Goal: Information Seeking & Learning: Learn about a topic

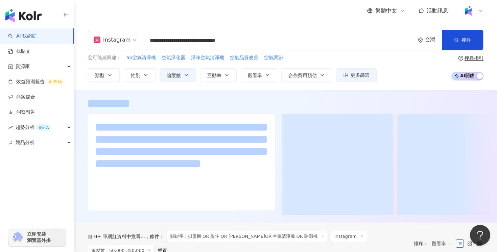
click at [311, 40] on input "**********" at bounding box center [279, 40] width 266 height 13
drag, startPoint x: 303, startPoint y: 41, endPoint x: 146, endPoint y: 44, distance: 157.4
click at [146, 44] on input "**********" at bounding box center [279, 40] width 266 height 13
click at [474, 37] on button "搜尋" at bounding box center [462, 40] width 41 height 20
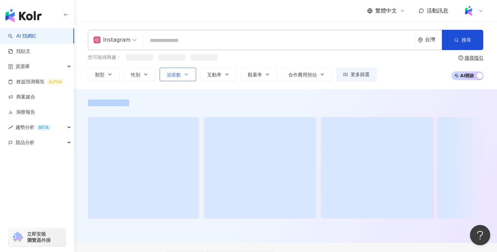
click at [188, 71] on button "追蹤數" at bounding box center [178, 75] width 37 height 14
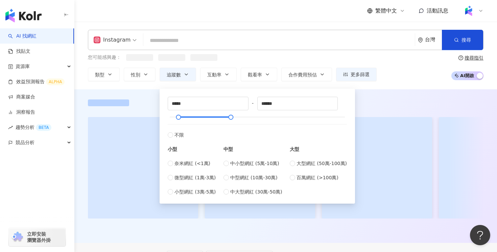
click at [222, 57] on div "您可能感興趣：" at bounding box center [232, 57] width 289 height 7
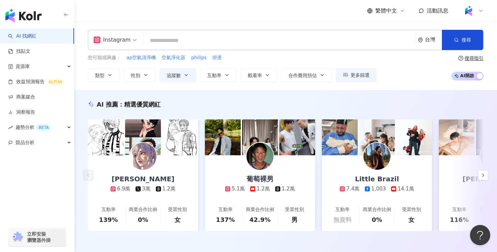
click at [183, 44] on input "search" at bounding box center [279, 40] width 266 height 13
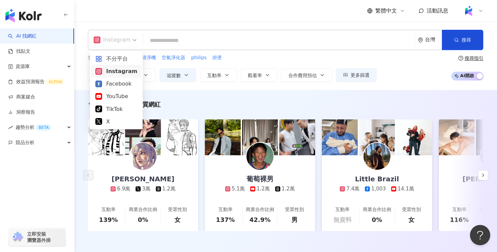
click at [136, 42] on div "Instagram" at bounding box center [115, 40] width 50 height 20
click at [123, 82] on div "Facebook" at bounding box center [116, 84] width 42 height 8
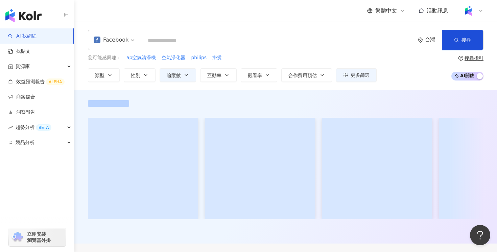
click at [174, 28] on div "fb Facebook 台灣 搜尋 您可能感興趣： ap空氣清淨機 空氣淨化器 philips 掛燙 類型 性別 追蹤數 互動率 觀看率 合作費用預估 更多篩…" at bounding box center [285, 56] width 423 height 68
click at [173, 37] on input "search" at bounding box center [278, 40] width 268 height 13
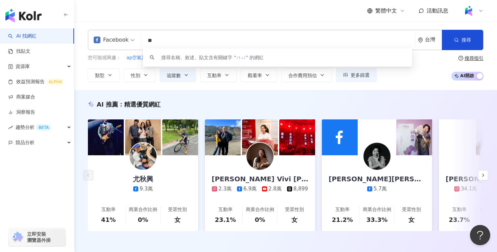
type input "*"
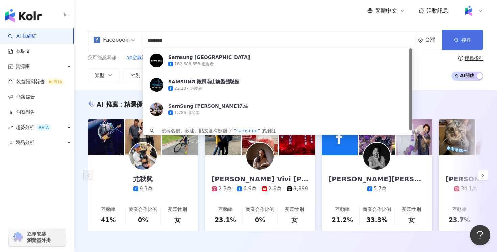
type input "*******"
click at [457, 39] on icon "button" at bounding box center [456, 40] width 5 height 5
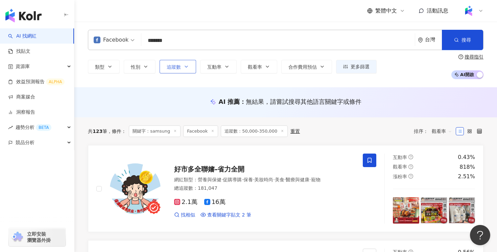
click at [185, 66] on icon "button" at bounding box center [186, 66] width 3 height 1
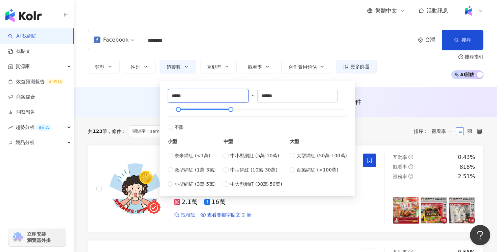
drag, startPoint x: 203, startPoint y: 97, endPoint x: 166, endPoint y: 96, distance: 36.9
click at [166, 96] on div "***** - ****** 不限 小型 奈米網紅 (<1萬) 微型網紅 (1萬-3萬) 小型網紅 (3萬-5萬) 中型 中小型網紅 (5萬-10萬) 中型網…" at bounding box center [257, 138] width 187 height 107
click at [193, 95] on input "*****" at bounding box center [208, 95] width 80 height 13
drag, startPoint x: 193, startPoint y: 95, endPoint x: 169, endPoint y: 94, distance: 23.4
click at [169, 94] on input "*****" at bounding box center [208, 95] width 80 height 13
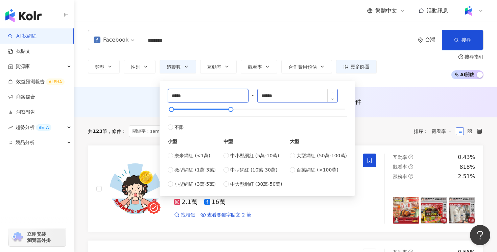
type input "*****"
click at [275, 95] on input "******" at bounding box center [298, 95] width 80 height 13
drag, startPoint x: 283, startPoint y: 94, endPoint x: 259, endPoint y: 93, distance: 23.7
click at [259, 94] on div "******" at bounding box center [297, 96] width 81 height 14
type input "******"
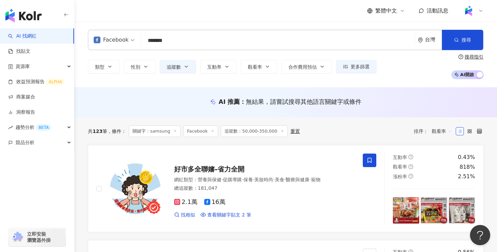
click at [388, 81] on div "Facebook ******* 台灣 搜尋 7f62fe4e-fdb0-4f46-8c29-ef56883cecb0 Samsung Taiwan 162,…" at bounding box center [285, 55] width 423 height 66
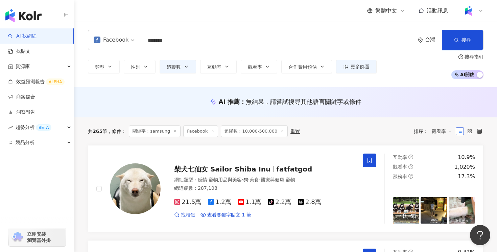
click at [436, 132] on span "觀看率" at bounding box center [442, 131] width 20 height 11
click at [442, 191] on div "觀看率" at bounding box center [442, 190] width 17 height 7
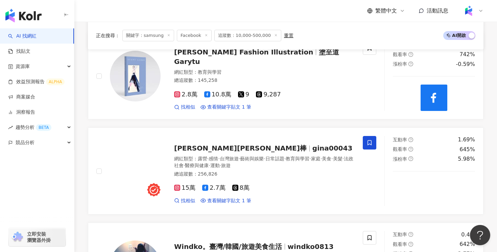
scroll to position [454, 0]
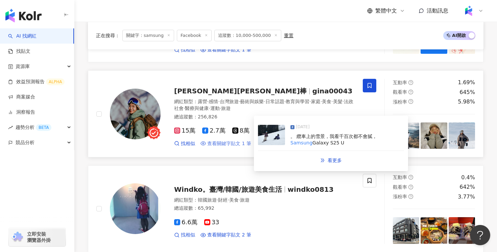
click at [220, 143] on span "查看關鍵字貼文 1 筆" at bounding box center [229, 143] width 44 height 7
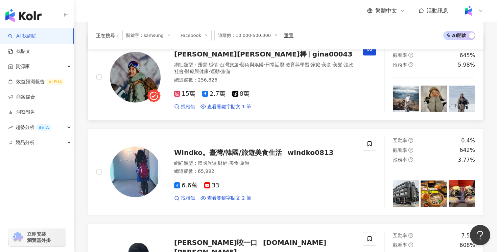
scroll to position [0, 0]
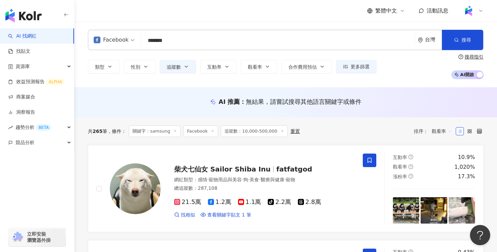
click at [158, 107] on div "AI 推薦 ： 無結果，請嘗試搜尋其他語言關鍵字或條件" at bounding box center [285, 103] width 423 height 13
click at [222, 69] on button "互動率" at bounding box center [218, 67] width 37 height 14
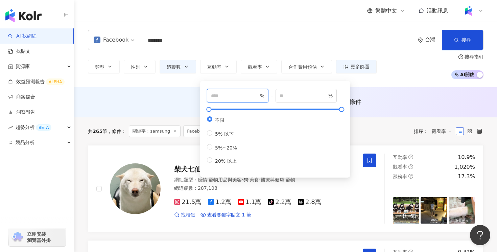
click at [246, 96] on input "number" at bounding box center [234, 95] width 47 height 7
type input "*"
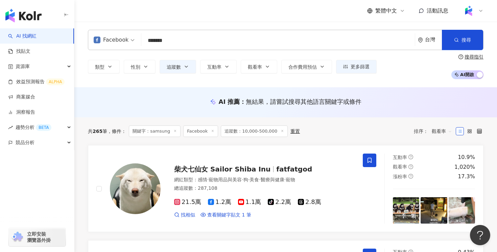
click at [181, 92] on div "AI 推薦 ： 無結果，請嘗試搜尋其他語言關鍵字或條件" at bounding box center [285, 102] width 423 height 30
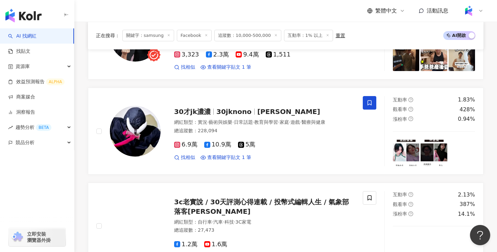
scroll to position [439, 0]
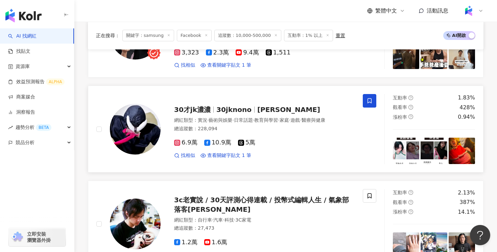
click at [218, 146] on span "10.9萬" at bounding box center [217, 142] width 27 height 7
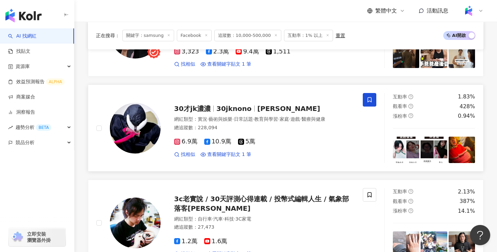
scroll to position [442, 0]
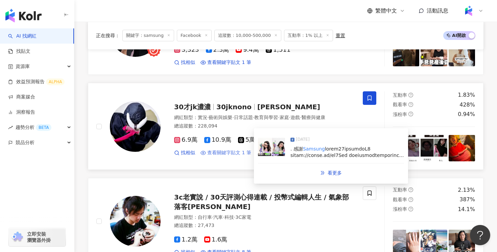
click at [231, 156] on span "查看關鍵字貼文 1 筆" at bounding box center [229, 153] width 44 height 7
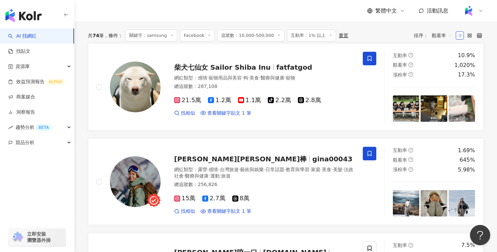
scroll to position [0, 0]
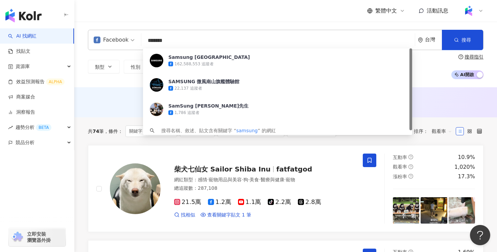
drag, startPoint x: 192, startPoint y: 41, endPoint x: 165, endPoint y: 41, distance: 26.4
click at [165, 41] on input "*******" at bounding box center [278, 40] width 268 height 13
click at [177, 40] on input "*******" at bounding box center [278, 40] width 268 height 13
drag, startPoint x: 179, startPoint y: 41, endPoint x: 121, endPoint y: 41, distance: 57.5
click at [121, 41] on div "Facebook ******* 台灣 搜尋 7f62fe4e-fdb0-4f46-8c29-ef56883cecb0 Samsung Taiwan 162,…" at bounding box center [286, 40] width 396 height 20
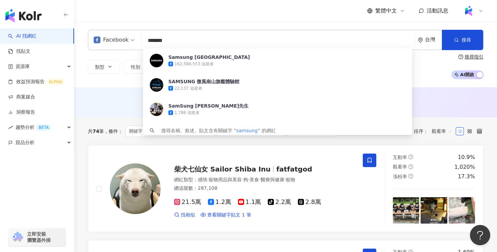
type input "*"
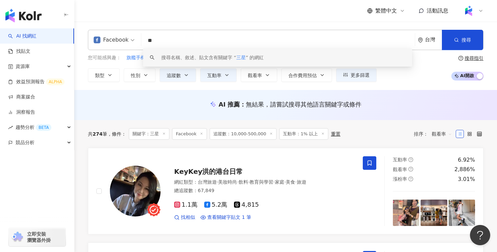
drag, startPoint x: 159, startPoint y: 36, endPoint x: 144, endPoint y: 36, distance: 15.6
click at [144, 36] on input "**" at bounding box center [278, 40] width 268 height 13
drag, startPoint x: 176, startPoint y: 42, endPoint x: 123, endPoint y: 40, distance: 52.8
click at [123, 40] on div "Facebook ** 台灣 搜尋 keyword 搜尋名稱、敘述、貼文含有關鍵字 “ 三星 ” 的網紅" at bounding box center [286, 40] width 396 height 20
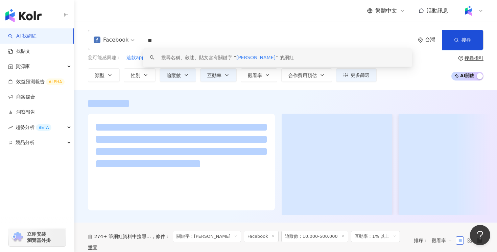
drag, startPoint x: 163, startPoint y: 43, endPoint x: 140, endPoint y: 42, distance: 23.0
click at [140, 42] on div "Facebook ** 台灣 搜尋 keyword 搜尋名稱、敘述、貼文含有關鍵字 “ 安卓 ” 的網紅" at bounding box center [286, 40] width 396 height 20
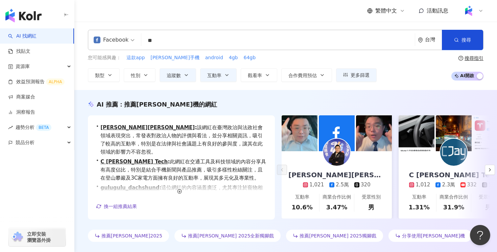
click at [204, 102] on div "AI 推薦 ： 推薦安卓機的網紅" at bounding box center [286, 104] width 396 height 8
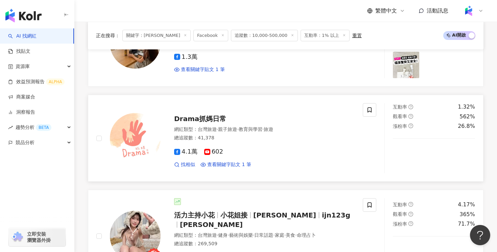
scroll to position [282, 0]
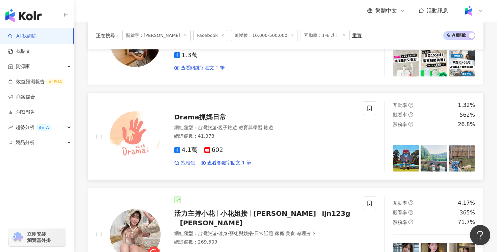
click at [211, 114] on span "Drama抓媽日常" at bounding box center [200, 117] width 52 height 8
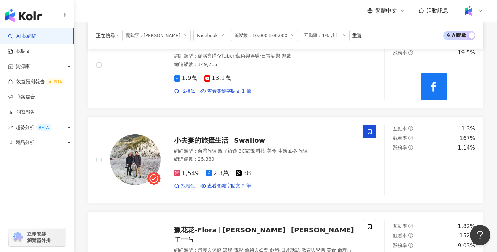
scroll to position [1029, 0]
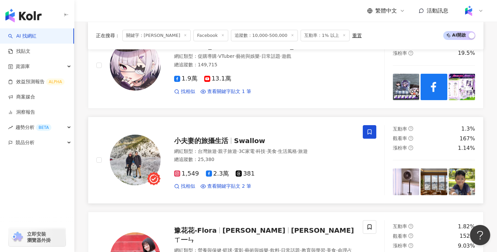
click at [213, 137] on span "小夫妻的旅攝生活" at bounding box center [201, 141] width 54 height 8
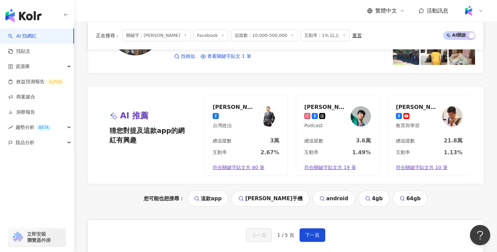
scroll to position [1446, 0]
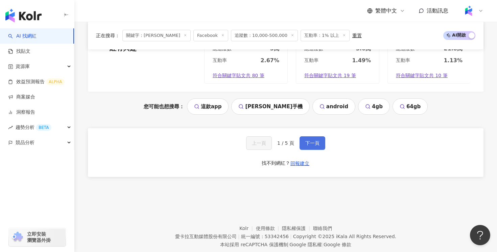
click at [313, 140] on span "下一頁" at bounding box center [313, 142] width 14 height 5
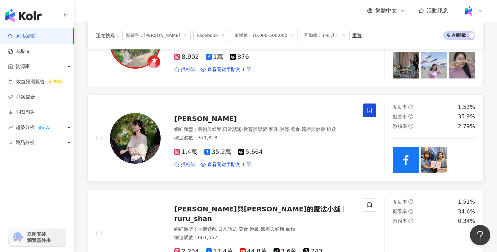
scroll to position [849, 0]
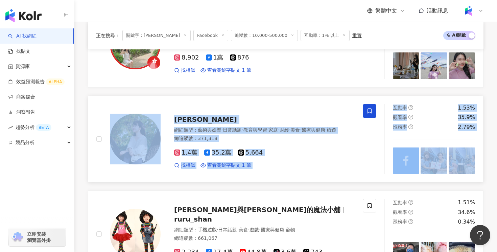
click at [246, 122] on div "黃大米 網紅類型 ： 藝術與娛樂 · 日常話題 · 教育與學習 · 家庭 · 財經 · 美食 · 醫療與健康 · 旅遊 總追蹤數 ： 371,318 1.4萬…" at bounding box center [258, 138] width 194 height 59
click at [80, 174] on div "正在搜尋 ： 關鍵字：安卓 Facebook 追蹤數：10,000-500,000 互動率：1% 以上 重置 AI 開啟 AI 關閉 刃霧翔 網紅類型 ： 教…" at bounding box center [285, 88] width 423 height 1371
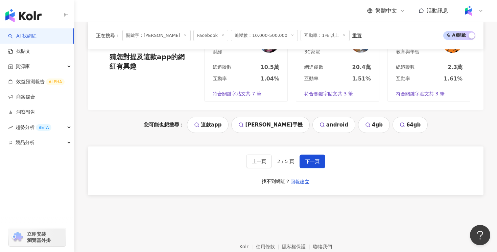
scroll to position [1446, 0]
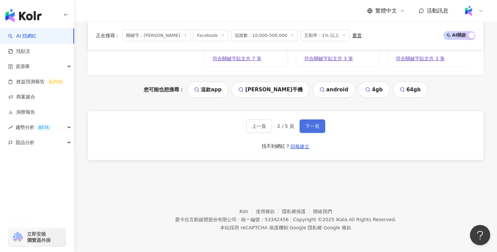
click at [308, 126] on span "下一頁" at bounding box center [313, 125] width 14 height 5
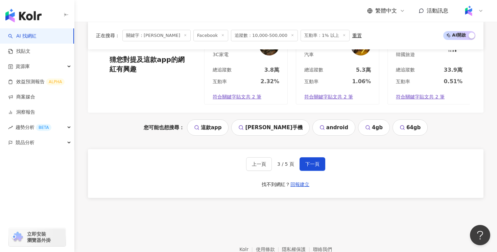
scroll to position [1415, 0]
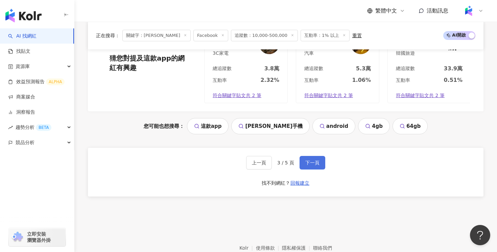
click at [308, 160] on span "下一頁" at bounding box center [313, 162] width 14 height 5
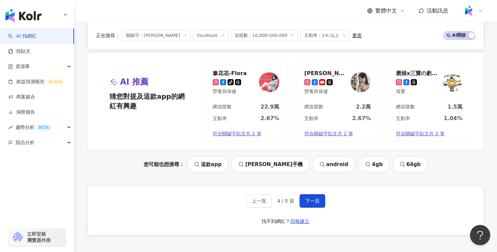
scroll to position [1446, 0]
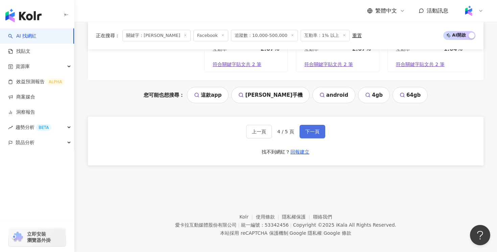
click at [318, 129] on span "下一頁" at bounding box center [313, 131] width 14 height 5
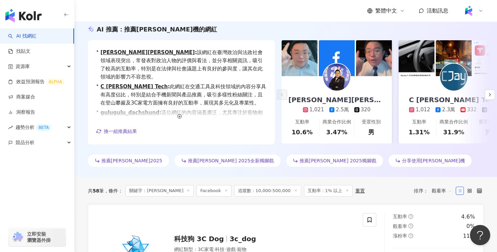
scroll to position [0, 0]
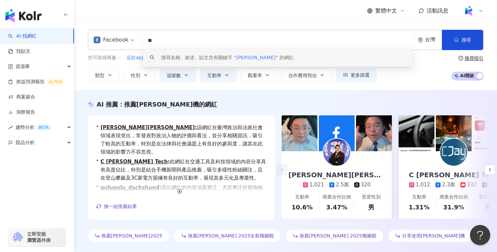
drag, startPoint x: 173, startPoint y: 43, endPoint x: 121, endPoint y: 36, distance: 51.5
click at [121, 36] on div "Facebook ** 台灣 搜尋 keyword 搜尋名稱、敘述、貼文含有關鍵字 “ 安卓 ” 的網紅" at bounding box center [286, 40] width 396 height 20
paste input "*****"
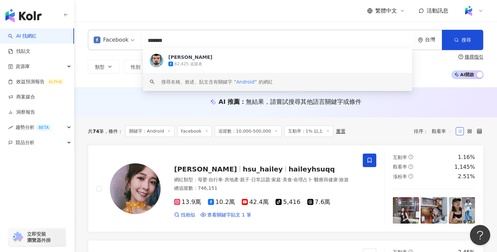
type input "*******"
click at [96, 79] on div "類型 性別 追蹤數 互動率 觀看率 合作費用預估 更多篩選 ***** - ****** 不限 小型 奈米網紅 (<1萬) 微型網紅 (1萬-3萬) 小型網紅…" at bounding box center [286, 66] width 396 height 25
drag, startPoint x: 182, startPoint y: 42, endPoint x: 102, endPoint y: 38, distance: 79.9
click at [102, 38] on div "Facebook ******* 台灣 搜尋 f4ae14e5-5e18-4f91-9dde-300d64482250 keyword Mike Fringe…" at bounding box center [286, 40] width 396 height 20
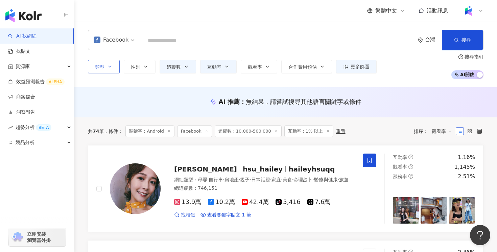
click at [104, 67] on span "類型" at bounding box center [99, 66] width 9 height 5
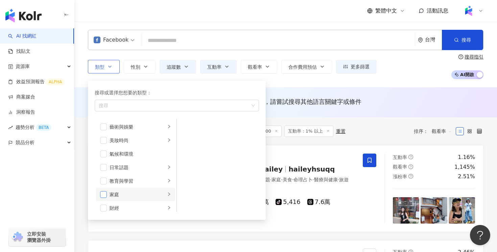
click at [105, 194] on span "button" at bounding box center [103, 194] width 7 height 7
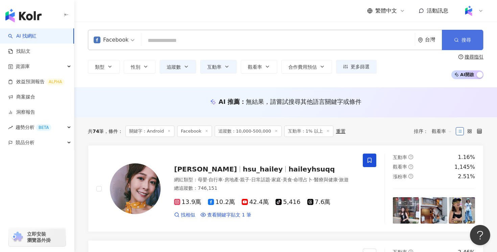
click at [476, 38] on button "搜尋" at bounding box center [462, 40] width 41 height 20
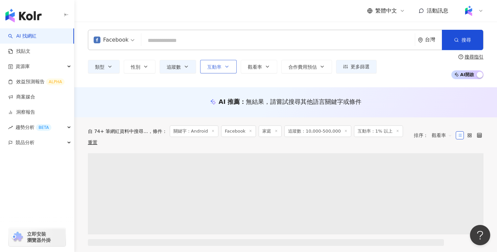
click at [220, 66] on span "互動率" at bounding box center [214, 66] width 14 height 5
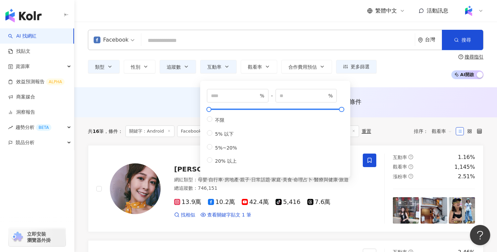
click at [406, 63] on div "類型 性別 追蹤數 互動率 觀看率 合作費用預估 更多篩選 ***** - ****** 不限 小型 奈米網紅 (<1萬) 微型網紅 (1萬-3萬) 小型網紅…" at bounding box center [286, 66] width 396 height 25
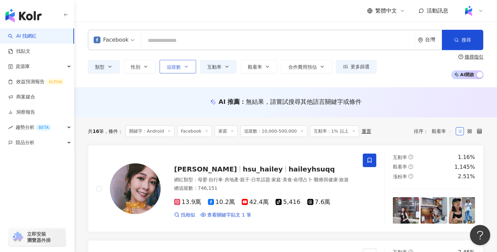
click at [190, 69] on button "追蹤數" at bounding box center [178, 67] width 37 height 14
click at [414, 65] on div "類型 性別 追蹤數 互動率 觀看率 合作費用預估 更多篩選 ***** - ****** 不限 小型 奈米網紅 (<1萬) 微型網紅 (1萬-3萬) 小型網紅…" at bounding box center [286, 66] width 396 height 25
click at [181, 69] on button "追蹤數" at bounding box center [178, 67] width 37 height 14
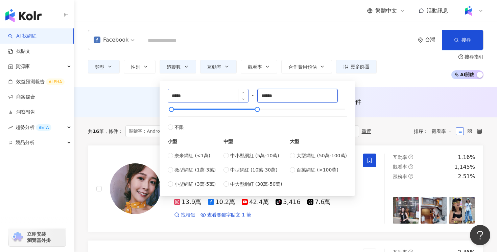
drag, startPoint x: 292, startPoint y: 95, endPoint x: 233, endPoint y: 93, distance: 58.9
click at [232, 93] on div "***** - ****** 不限 小型 奈米網紅 (<1萬) 微型網紅 (1萬-3萬) 小型網紅 (3萬-5萬) 中型 中小型網紅 (5萬-10萬) 中型網…" at bounding box center [257, 138] width 179 height 99
type input "*******"
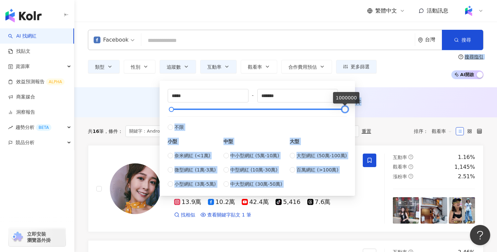
drag, startPoint x: 257, startPoint y: 108, endPoint x: 370, endPoint y: 116, distance: 113.3
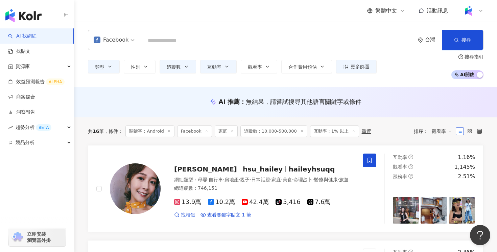
click at [395, 102] on div "AI 推薦 ： 無結果，請嘗試搜尋其他語言關鍵字或條件" at bounding box center [286, 101] width 396 height 8
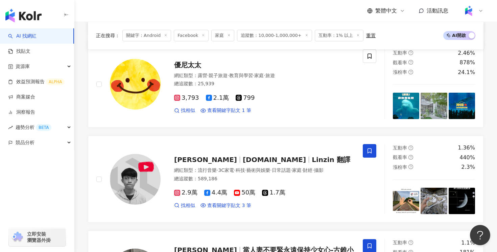
scroll to position [200, 0]
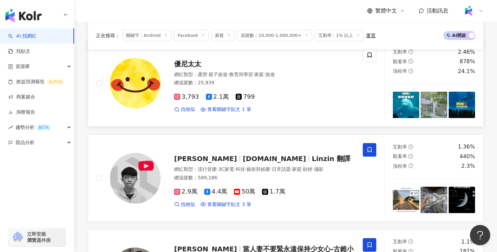
click at [187, 66] on span "優尼太太" at bounding box center [187, 64] width 27 height 8
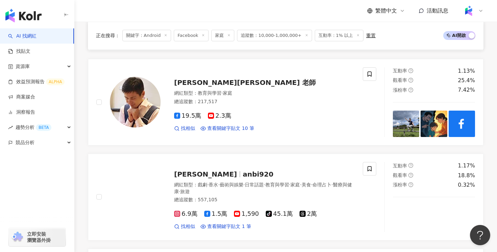
scroll to position [845, 0]
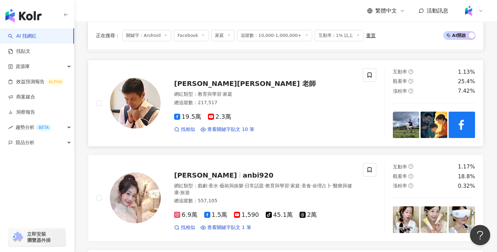
click at [210, 82] on span "Henry羅寶鴻 老師" at bounding box center [245, 84] width 142 height 8
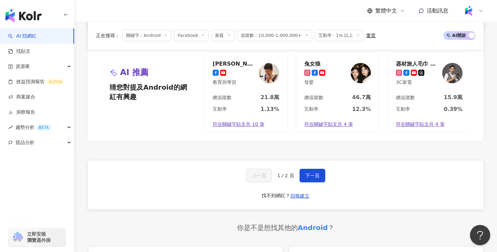
scroll to position [1255, 0]
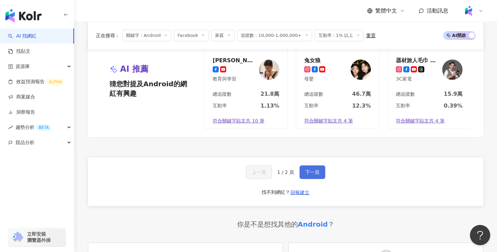
click at [312, 179] on button "下一頁" at bounding box center [313, 172] width 26 height 14
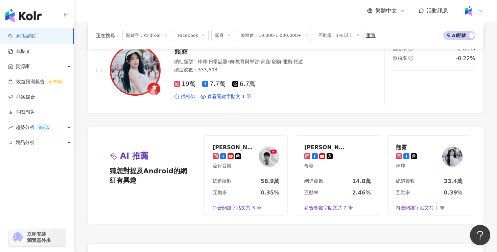
scroll to position [404, 0]
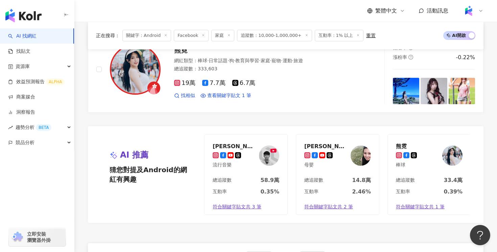
click at [165, 35] on line at bounding box center [166, 36] width 2 height 2
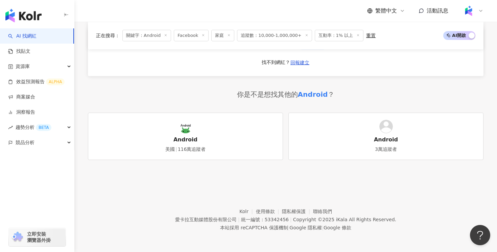
scroll to position [1197, 0]
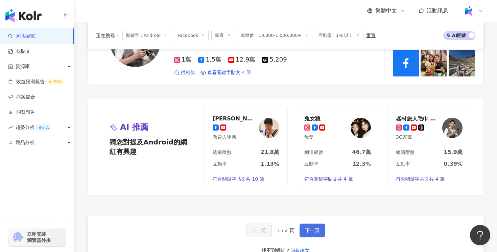
click at [308, 230] on button "下一頁" at bounding box center [313, 231] width 26 height 14
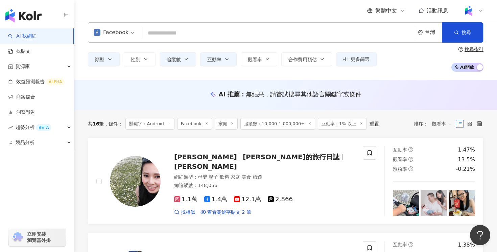
scroll to position [0, 0]
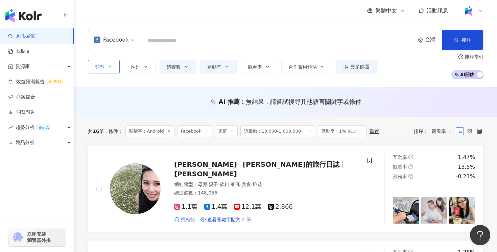
click at [115, 66] on button "類型" at bounding box center [104, 67] width 32 height 14
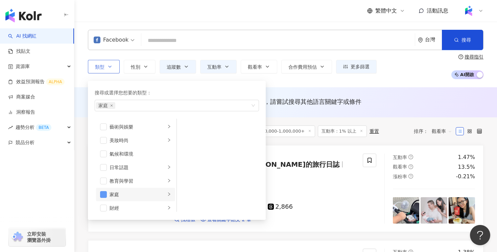
click at [102, 195] on span "button" at bounding box center [103, 194] width 7 height 7
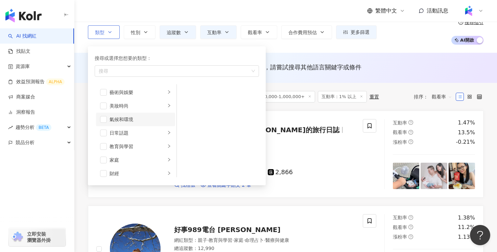
scroll to position [32, 0]
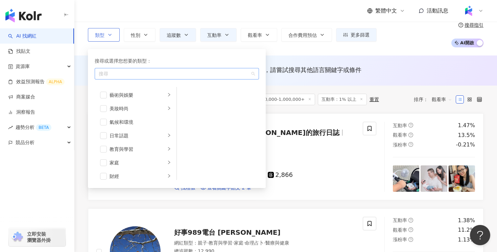
click at [192, 73] on div "button" at bounding box center [173, 73] width 155 height 5
click at [214, 76] on div "button" at bounding box center [173, 73] width 155 height 5
click at [167, 94] on icon "right" at bounding box center [169, 95] width 4 height 4
click at [167, 106] on div "button" at bounding box center [169, 109] width 4 height 6
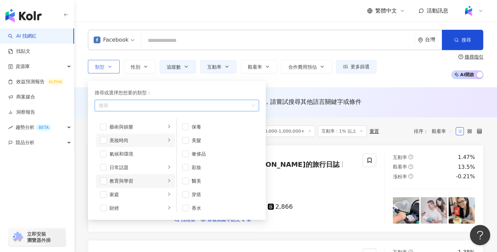
scroll to position [5, 0]
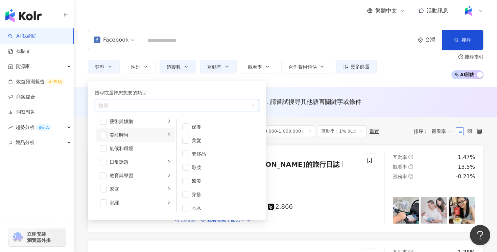
click at [28, 35] on link "AI 找網紅" at bounding box center [22, 36] width 28 height 7
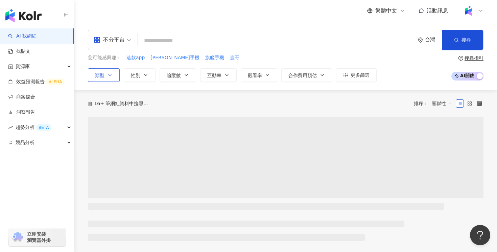
click at [112, 68] on button "類型" at bounding box center [104, 75] width 32 height 14
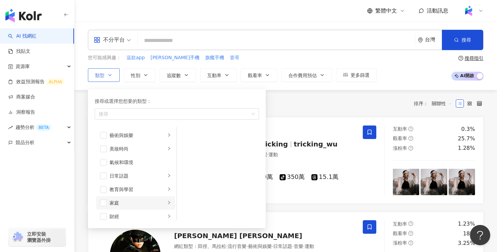
click at [142, 202] on div "家庭" at bounding box center [138, 202] width 56 height 7
click at [151, 189] on div "教育與學習" at bounding box center [138, 189] width 56 height 7
click at [158, 175] on div "日常話題" at bounding box center [138, 175] width 56 height 7
click at [155, 165] on div "氣候和環境" at bounding box center [141, 162] width 62 height 7
click at [156, 150] on div "美妝時尚" at bounding box center [138, 148] width 56 height 7
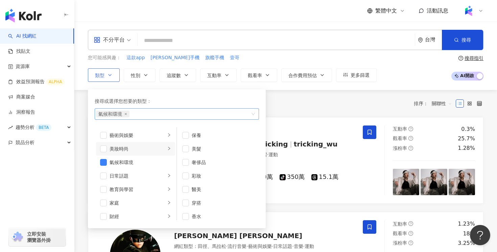
click at [125, 112] on span "氣候和環境" at bounding box center [112, 114] width 33 height 7
click at [104, 159] on span "button" at bounding box center [103, 162] width 7 height 7
click at [127, 133] on div "藝術與娛樂" at bounding box center [138, 135] width 56 height 7
type input "*"
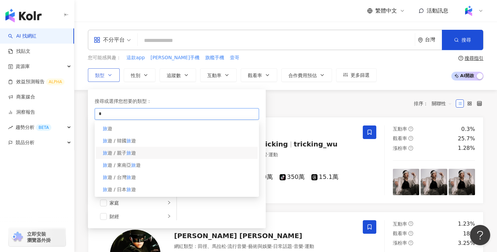
type input "*"
click at [164, 151] on div "旅 遊 / 親子 旅 遊" at bounding box center [177, 153] width 162 height 12
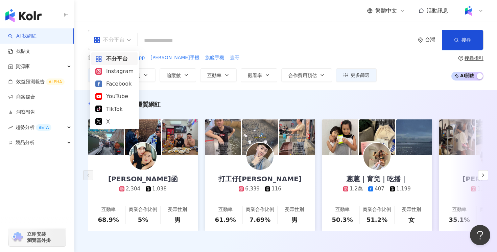
click at [123, 37] on div "不分平台" at bounding box center [109, 40] width 31 height 11
click at [115, 88] on div "Facebook" at bounding box center [114, 83] width 46 height 13
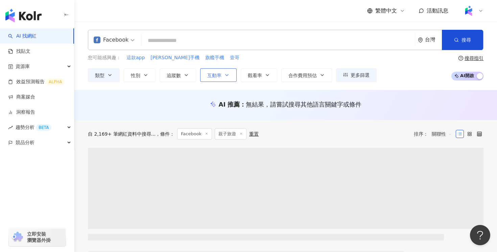
click at [223, 75] on button "互動率" at bounding box center [218, 75] width 37 height 14
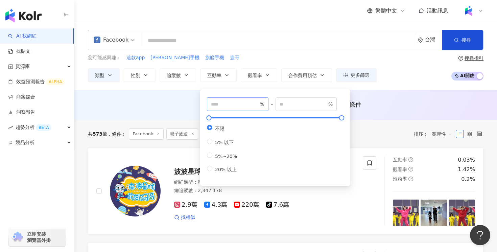
click at [239, 108] on span "%" at bounding box center [238, 104] width 62 height 14
click at [239, 106] on input "number" at bounding box center [234, 103] width 47 height 7
type input "*"
click at [147, 111] on div "AI 推薦 ： 無結果，請嘗試搜尋其他語言關鍵字或條件" at bounding box center [285, 106] width 423 height 13
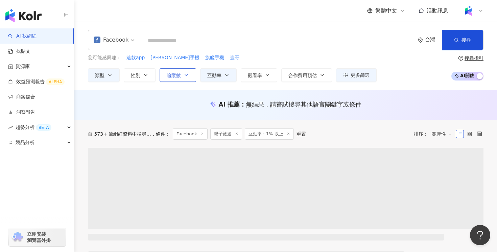
click at [184, 74] on icon "button" at bounding box center [186, 74] width 5 height 5
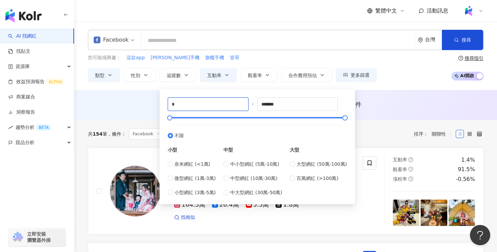
drag, startPoint x: 198, startPoint y: 106, endPoint x: 141, endPoint y: 104, distance: 56.9
type input "*****"
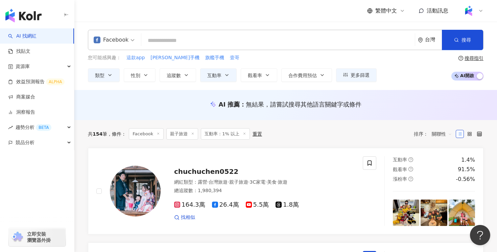
click at [107, 108] on div "AI 推薦 ： 無結果，請嘗試搜尋其他語言關鍵字或條件" at bounding box center [286, 104] width 396 height 8
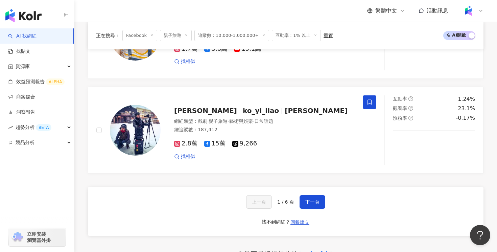
scroll to position [1258, 0]
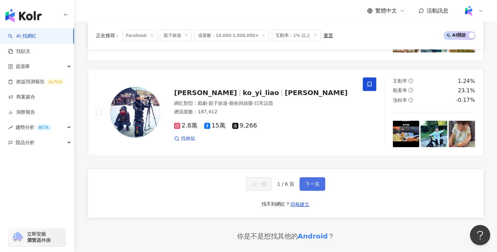
click at [307, 186] on span "下一頁" at bounding box center [313, 183] width 14 height 5
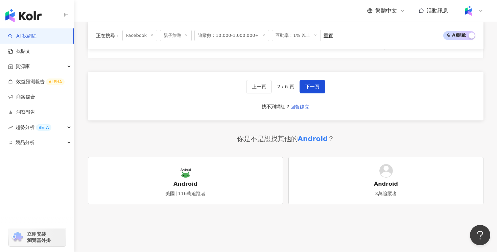
scroll to position [1405, 0]
click at [312, 84] on span "下一頁" at bounding box center [313, 86] width 14 height 5
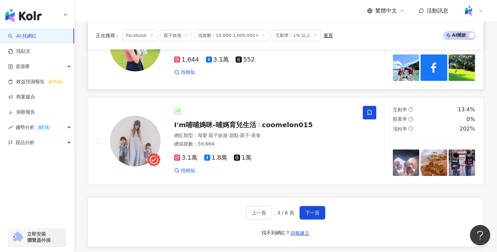
scroll to position [1238, 0]
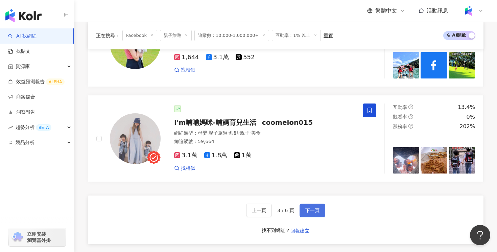
click at [312, 208] on span "下一頁" at bounding box center [313, 210] width 14 height 5
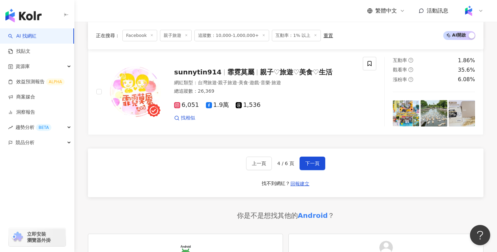
scroll to position [1267, 0]
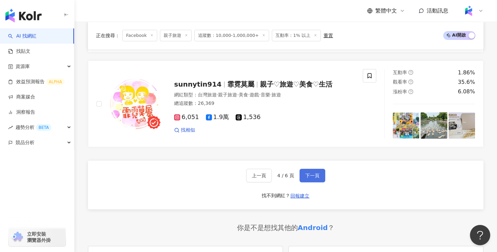
click at [311, 176] on span "下一頁" at bounding box center [313, 175] width 14 height 5
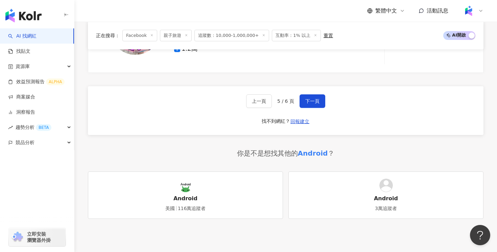
scroll to position [1328, 0]
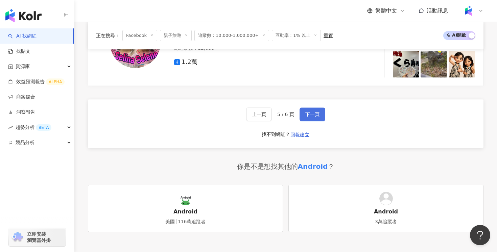
click at [304, 116] on button "下一頁" at bounding box center [313, 115] width 26 height 14
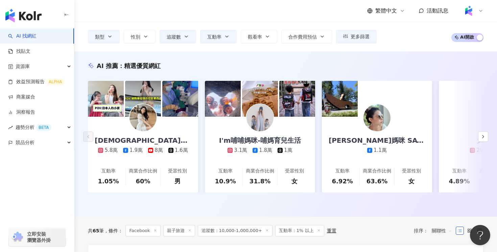
scroll to position [36, 0]
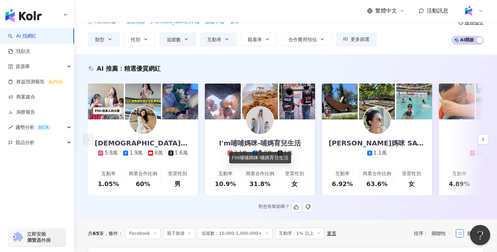
click at [250, 143] on div "I'm哺哺媽咪-哺媽育兒生活" at bounding box center [260, 142] width 96 height 9
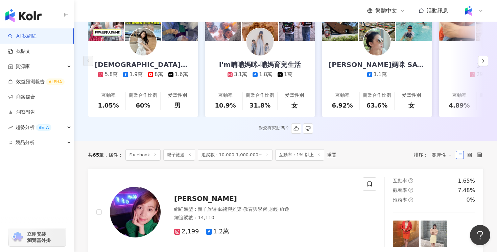
scroll to position [0, 0]
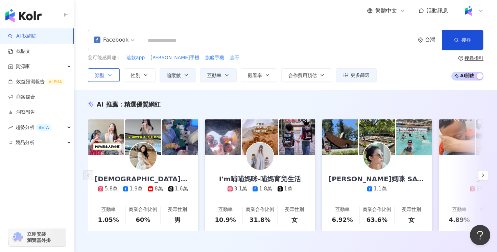
click at [106, 76] on button "類型" at bounding box center [104, 75] width 32 height 14
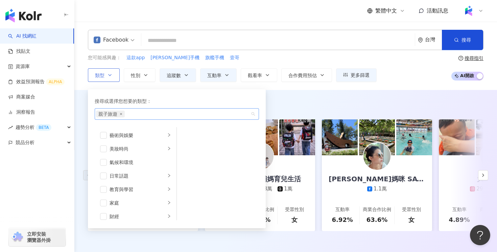
click at [120, 113] on icon "close" at bounding box center [121, 114] width 3 height 3
click at [114, 114] on div "button" at bounding box center [173, 113] width 155 height 5
type input "*"
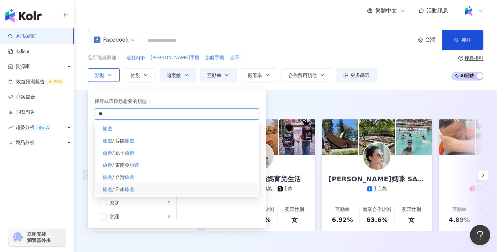
type input "**"
click at [121, 191] on span "/ 日本" at bounding box center [118, 189] width 13 height 5
click at [295, 106] on div "AI 推薦 ： 精選優質網紅" at bounding box center [286, 104] width 396 height 8
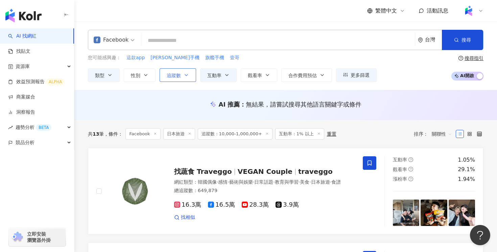
click at [183, 75] on button "追蹤數" at bounding box center [178, 75] width 37 height 14
click at [143, 104] on div "AI 推薦 ： 無結果，請嘗試搜尋其他語言關鍵字或條件" at bounding box center [286, 104] width 396 height 8
click at [213, 70] on button "互動率" at bounding box center [218, 75] width 37 height 14
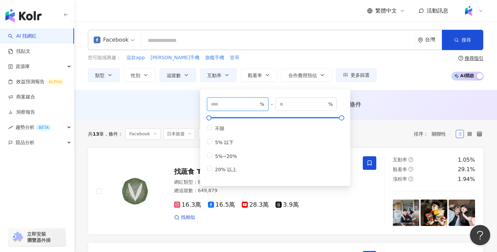
drag, startPoint x: 221, startPoint y: 102, endPoint x: 205, endPoint y: 102, distance: 15.6
click at [205, 102] on div "* % - % 不限 5% 以下 5%~20% 20% 以上" at bounding box center [275, 137] width 142 height 89
type input "*"
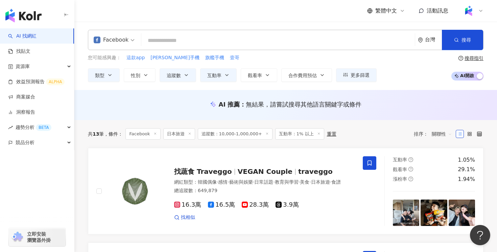
click at [185, 102] on div "AI 推薦 ： 無結果，請嘗試搜尋其他語言關鍵字或條件" at bounding box center [286, 104] width 396 height 8
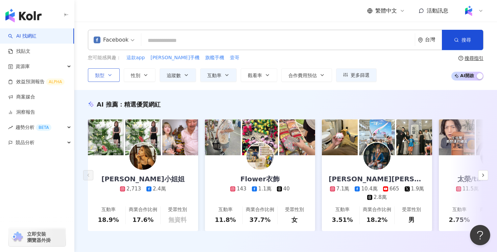
click at [110, 77] on icon "button" at bounding box center [109, 74] width 5 height 5
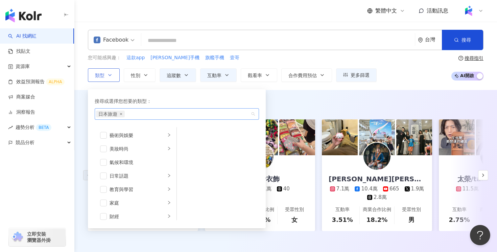
click at [121, 114] on icon "close" at bounding box center [121, 114] width 2 height 2
click at [121, 114] on div "button" at bounding box center [173, 113] width 155 height 5
type input "*"
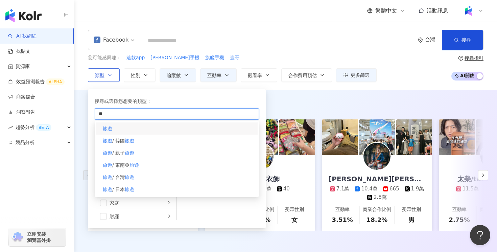
type input "**"
click at [116, 130] on div "旅遊" at bounding box center [177, 128] width 162 height 12
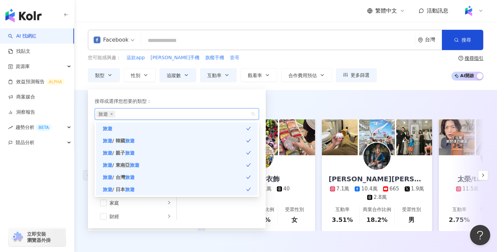
click at [293, 95] on div "AI 推薦 ： 精選優質網紅 哈娜小姐姐 2,713 2.4萬 互動率 18.9% 商業合作比例 17.6% 受眾性別 無資料 Flower衣飾 143 1.…" at bounding box center [285, 172] width 423 height 165
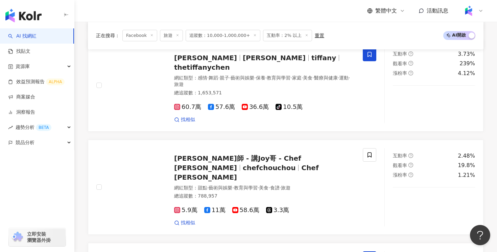
scroll to position [1104, 0]
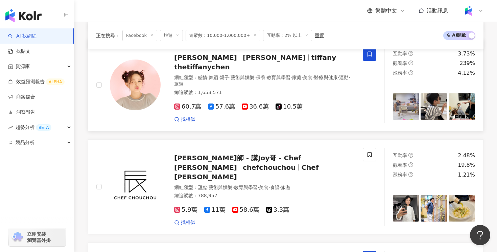
click at [243, 54] on span "陳彥婷" at bounding box center [274, 57] width 63 height 8
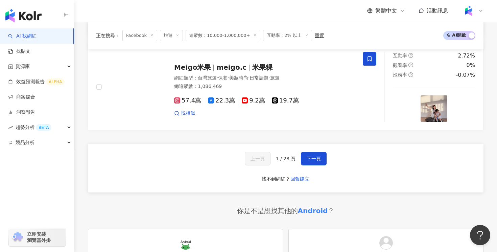
scroll to position [1303, 0]
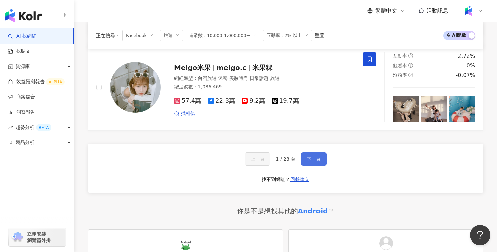
click at [314, 156] on span "下一頁" at bounding box center [314, 158] width 14 height 5
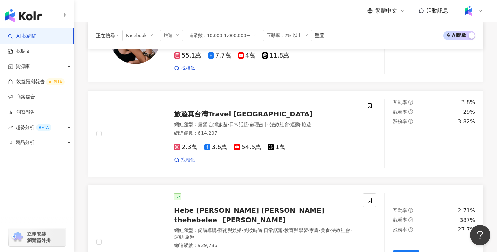
scroll to position [382, 0]
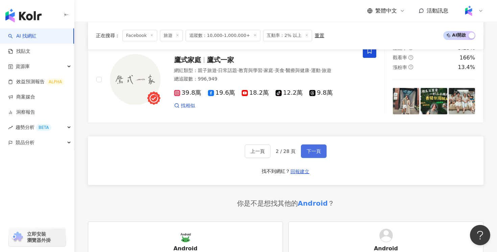
click at [312, 149] on span "下一頁" at bounding box center [314, 151] width 14 height 5
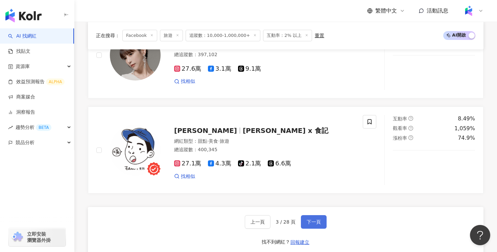
scroll to position [1230, 0]
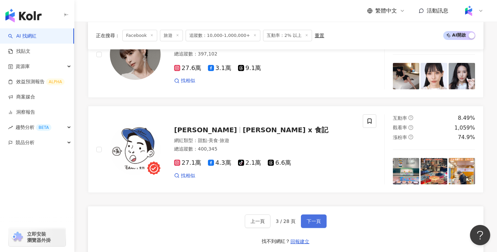
click at [313, 215] on button "下一頁" at bounding box center [314, 222] width 26 height 14
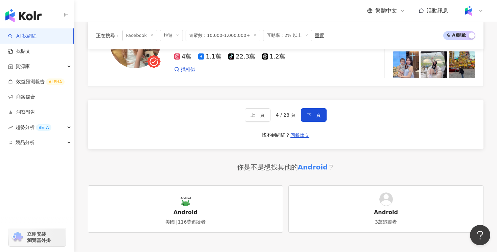
scroll to position [1334, 0]
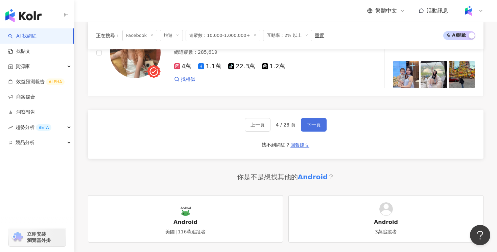
click at [303, 118] on button "下一頁" at bounding box center [314, 125] width 26 height 14
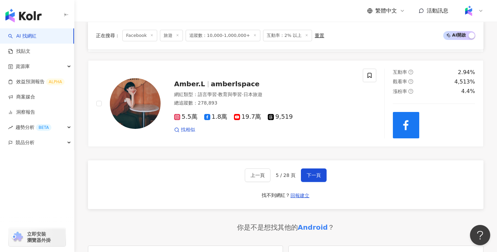
scroll to position [1275, 0]
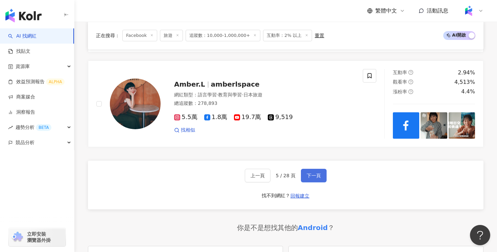
click at [308, 178] on span "下一頁" at bounding box center [314, 175] width 14 height 5
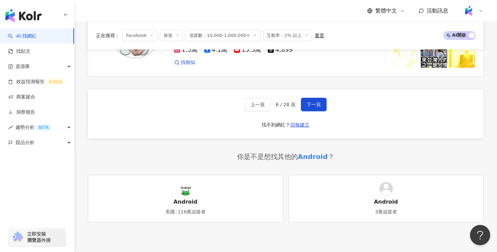
scroll to position [1336, 0]
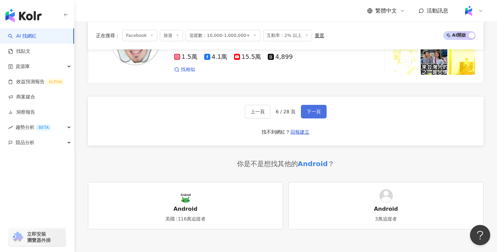
click at [313, 112] on span "下一頁" at bounding box center [314, 111] width 14 height 5
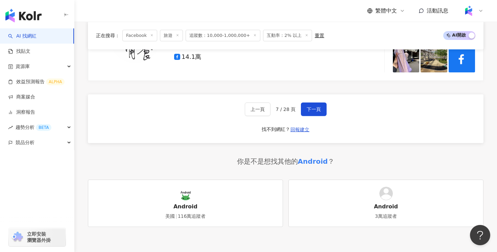
scroll to position [1326, 0]
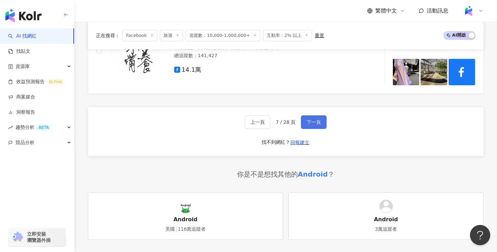
click at [313, 119] on span "下一頁" at bounding box center [314, 121] width 14 height 5
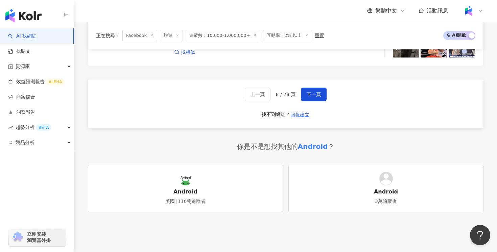
scroll to position [1351, 0]
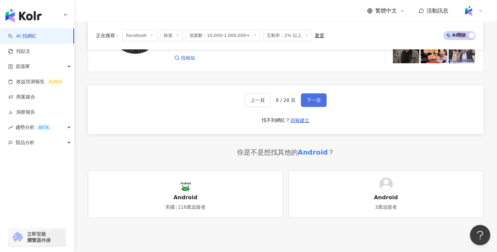
click at [311, 97] on span "下一頁" at bounding box center [314, 99] width 14 height 5
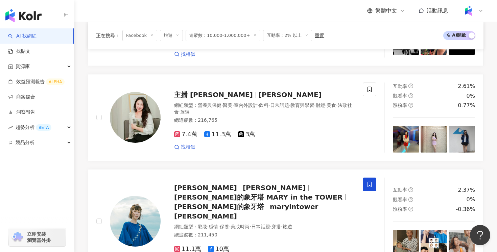
scroll to position [878, 0]
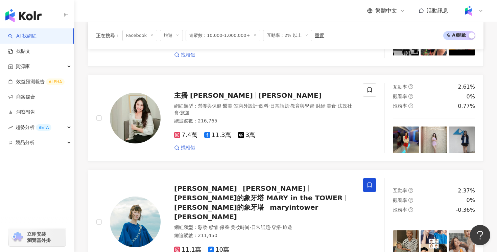
click at [216, 35] on span "追蹤數：10,000-1,000,000+" at bounding box center [223, 36] width 75 height 12
click at [232, 36] on span "追蹤數：10,000-1,000,000+" at bounding box center [223, 36] width 75 height 12
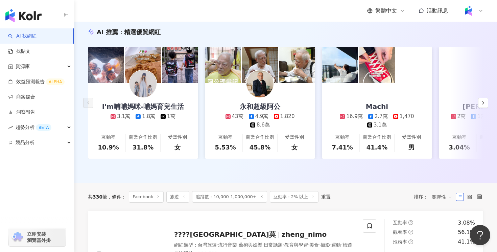
scroll to position [0, 0]
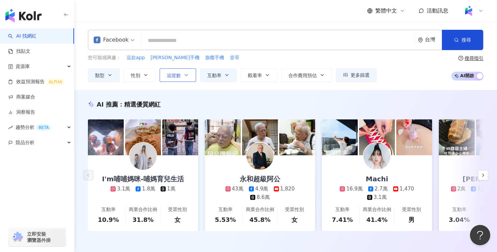
click at [185, 78] on button "追蹤數" at bounding box center [178, 75] width 37 height 14
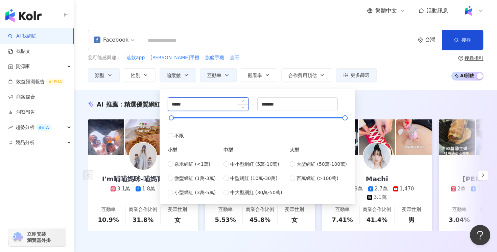
click at [196, 107] on input "*****" at bounding box center [208, 104] width 80 height 13
type input "******"
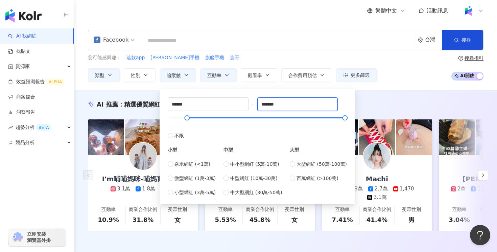
drag, startPoint x: 291, startPoint y: 106, endPoint x: 248, endPoint y: 106, distance: 43.0
click at [248, 106] on div "****** - ******* 不限 小型 奈米網紅 (<1萬) 微型網紅 (1萬-3萬) 小型網紅 (3萬-5萬) 中型 中小型網紅 (5萬-10萬) 中…" at bounding box center [257, 146] width 179 height 99
type input "******"
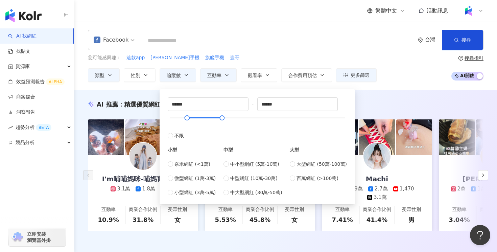
click at [394, 93] on div "AI 推薦 ： 精選優質網紅 I'm哺哺媽咪-哺媽育兒生活 3.1萬 1.8萬 1萬 互動率 10.9% 商業合作比例 31.8% 受眾性別 女 永和超級阿公…" at bounding box center [285, 172] width 423 height 165
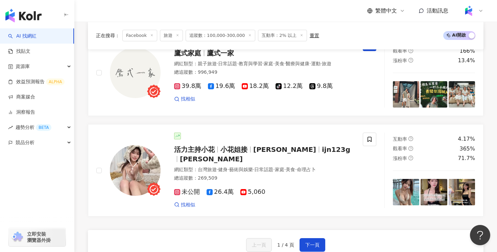
scroll to position [1245, 0]
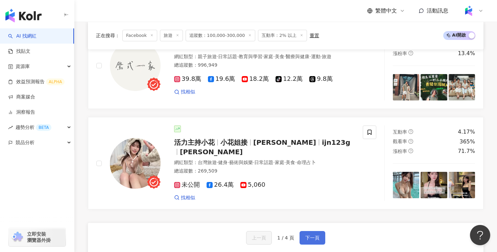
click at [310, 235] on span "下一頁" at bounding box center [313, 237] width 14 height 5
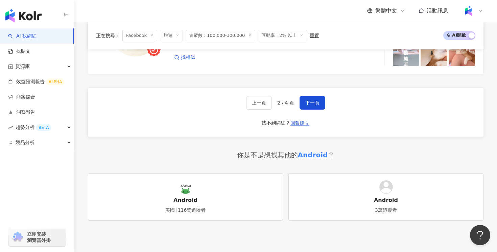
scroll to position [1375, 0]
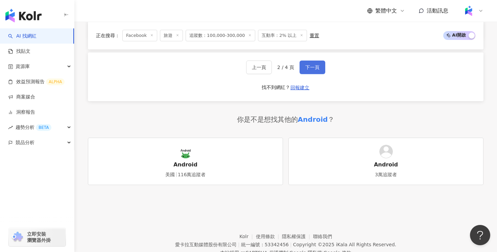
click at [306, 71] on button "下一頁" at bounding box center [313, 68] width 26 height 14
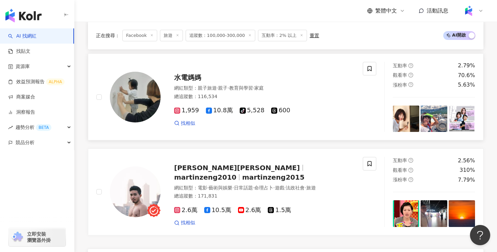
scroll to position [1206, 0]
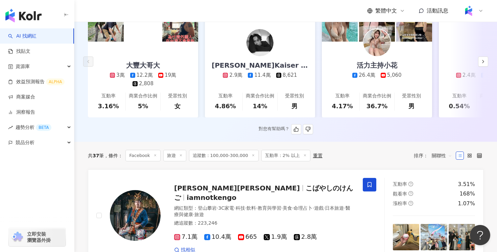
scroll to position [0, 0]
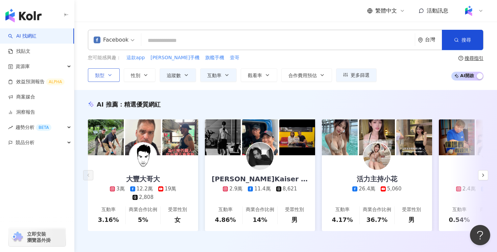
click at [112, 72] on icon "button" at bounding box center [109, 74] width 5 height 5
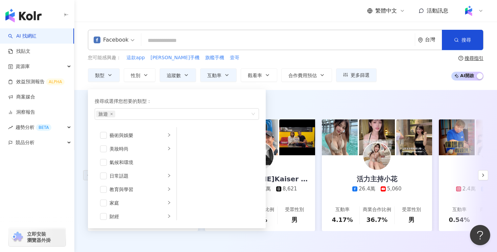
click at [135, 32] on div "Facebook" at bounding box center [114, 40] width 48 height 20
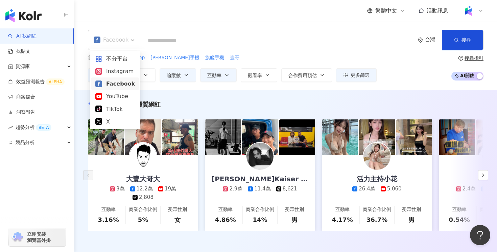
click at [262, 16] on div "繁體中文 活動訊息" at bounding box center [286, 11] width 396 height 22
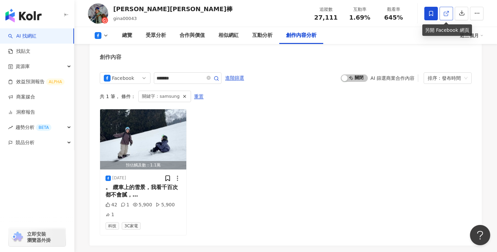
click at [443, 18] on link at bounding box center [447, 14] width 14 height 14
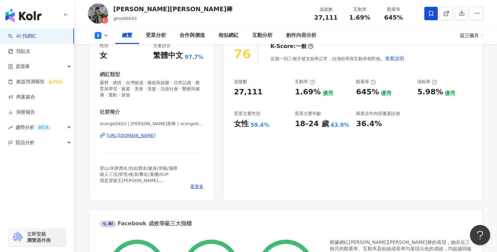
scroll to position [0, 0]
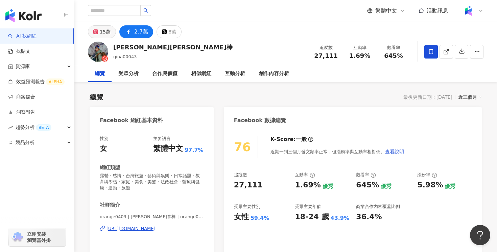
click at [103, 29] on div "15萬" at bounding box center [105, 31] width 11 height 9
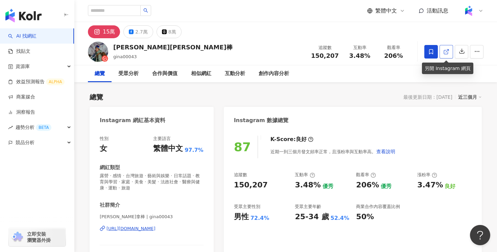
click at [448, 52] on icon at bounding box center [446, 52] width 4 height 4
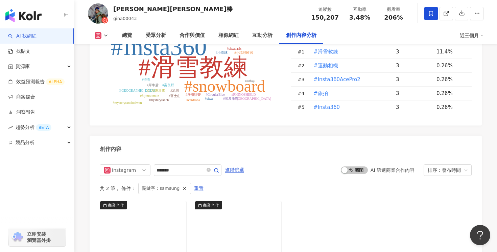
scroll to position [2153, 0]
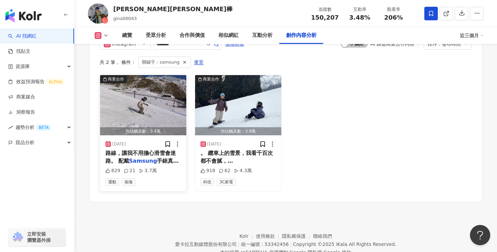
click at [159, 158] on span "手錶真的根本就是帶著一個" at bounding box center [142, 165] width 73 height 14
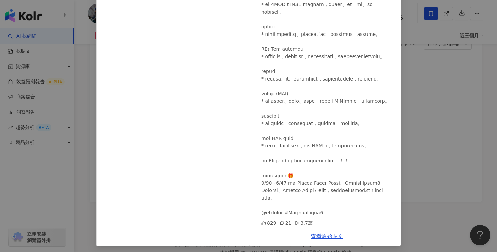
scroll to position [51, 0]
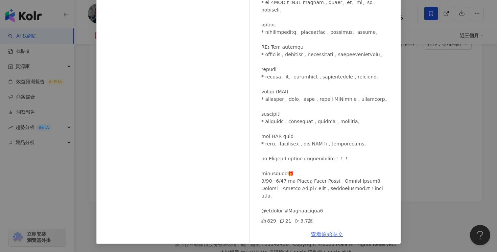
click at [323, 235] on link "查看原始貼文" at bounding box center [327, 234] width 32 height 6
click at [415, 60] on div "Gina吉娜棒 2025/8/27 829 21 3.7萬 查看原始貼文" at bounding box center [248, 126] width 497 height 252
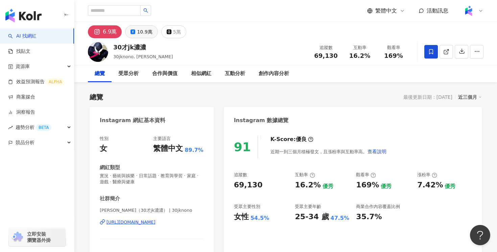
click at [142, 31] on div "10.9萬" at bounding box center [144, 31] width 15 height 9
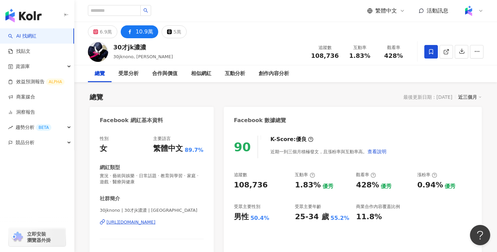
click at [156, 221] on div "https://www.facebook.com/114358193771752" at bounding box center [131, 222] width 49 height 6
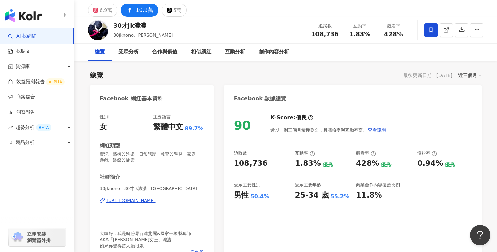
scroll to position [27, 0]
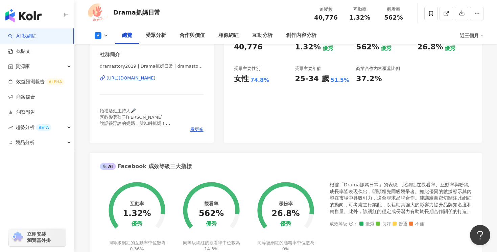
scroll to position [142, 0]
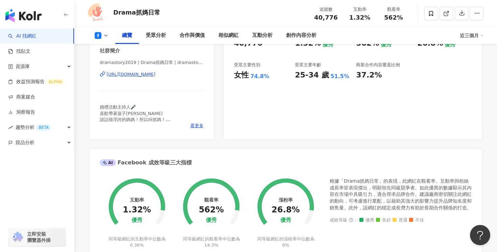
click at [156, 73] on div "https://www.facebook.com/113013620092426" at bounding box center [131, 74] width 49 height 6
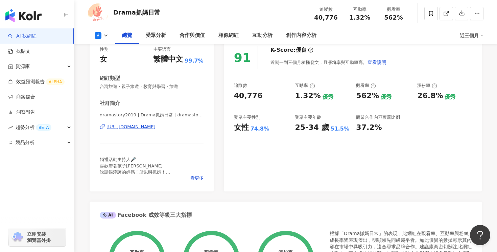
scroll to position [0, 0]
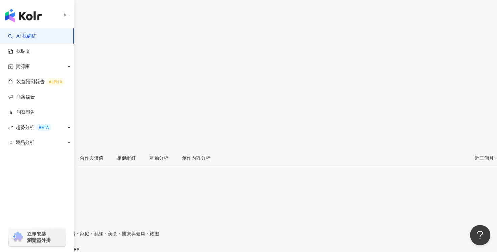
scroll to position [58, 0]
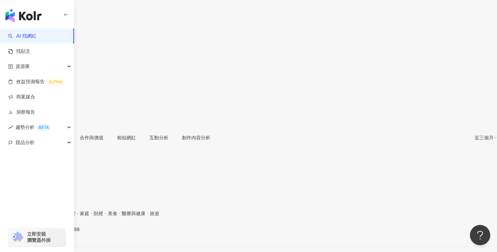
click at [60, 232] on div "[URL][DOMAIN_NAME]" at bounding box center [33, 234] width 53 height 5
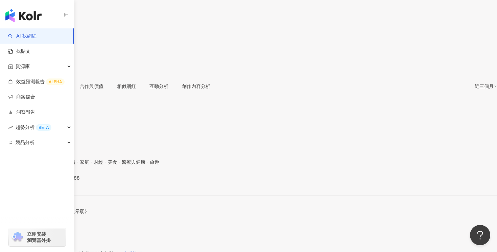
scroll to position [120, 0]
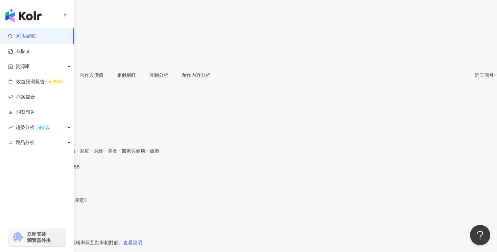
click at [15, 72] on icon at bounding box center [11, 74] width 5 height 5
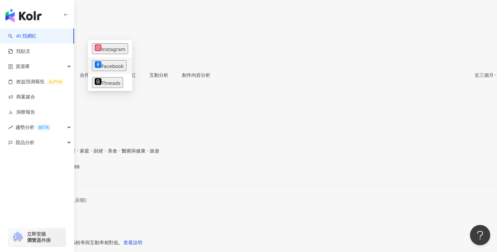
click at [102, 64] on button "Facebook" at bounding box center [109, 65] width 35 height 11
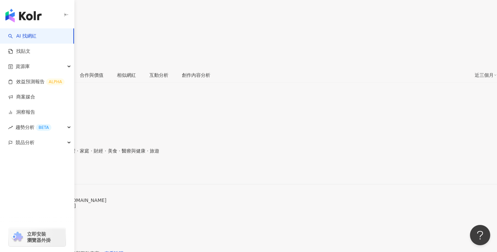
click at [60, 170] on div "https://www.facebook.com/317348728627283" at bounding box center [33, 172] width 53 height 5
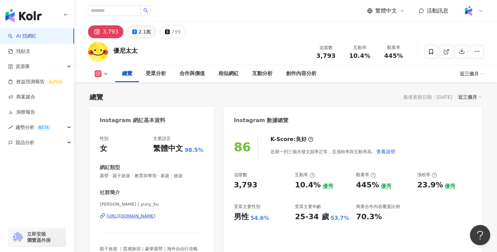
click at [139, 37] on button "2.1萬" at bounding box center [141, 31] width 29 height 13
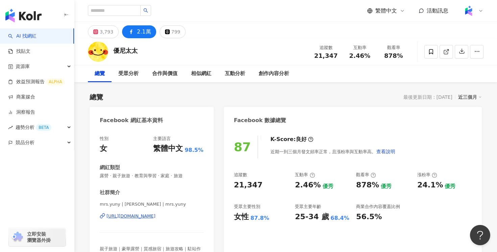
click at [126, 217] on div "https://www.facebook.com/939524542851042" at bounding box center [131, 216] width 49 height 6
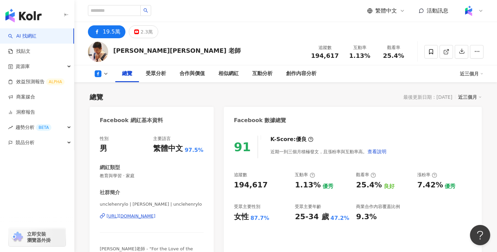
click at [147, 217] on div "[URL][DOMAIN_NAME]" at bounding box center [131, 216] width 49 height 6
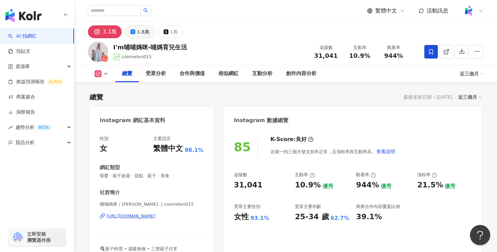
click at [139, 32] on div "1.8萬" at bounding box center [143, 31] width 12 height 9
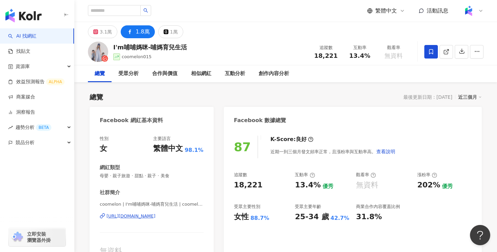
click at [155, 217] on div "[URL][DOMAIN_NAME]" at bounding box center [131, 216] width 49 height 6
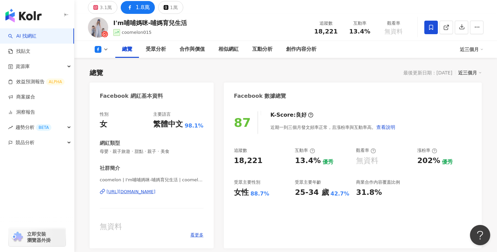
scroll to position [35, 0]
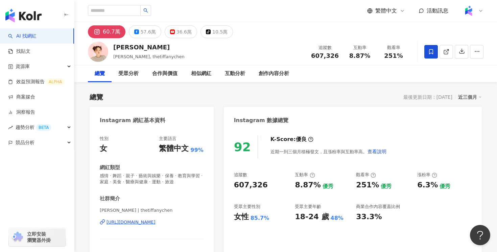
scroll to position [49, 0]
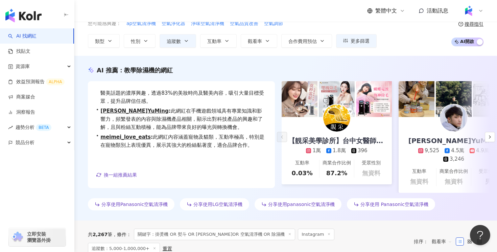
scroll to position [31, 0]
